Goal: Find specific page/section: Find specific page/section

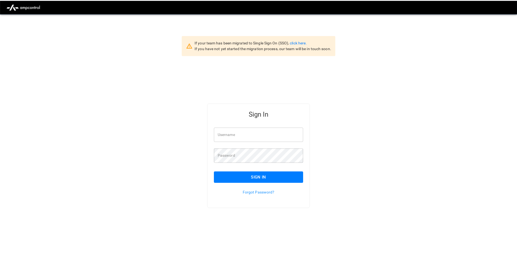
scroll to position [14, 0]
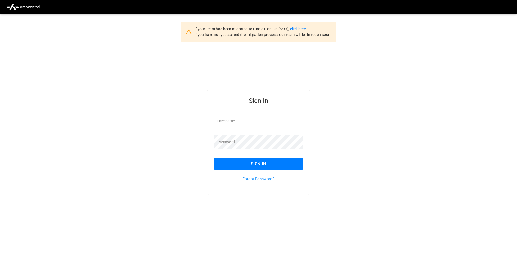
type input "**********"
click at [264, 167] on button "Sign In" at bounding box center [259, 163] width 90 height 11
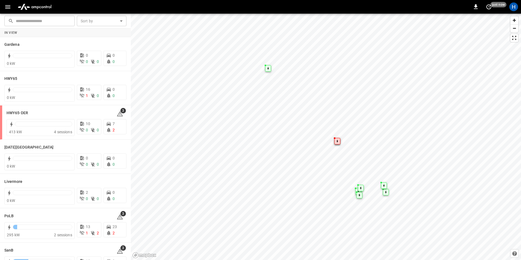
click at [8, 8] on icon "button" at bounding box center [7, 7] width 7 height 7
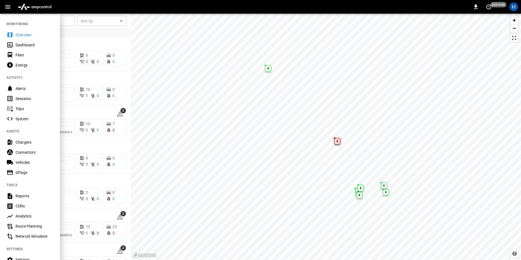
click at [29, 43] on div "Dashboard" at bounding box center [35, 44] width 38 height 5
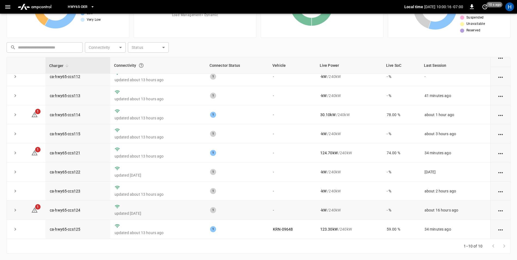
scroll to position [29, 0]
